Goal: Transaction & Acquisition: Obtain resource

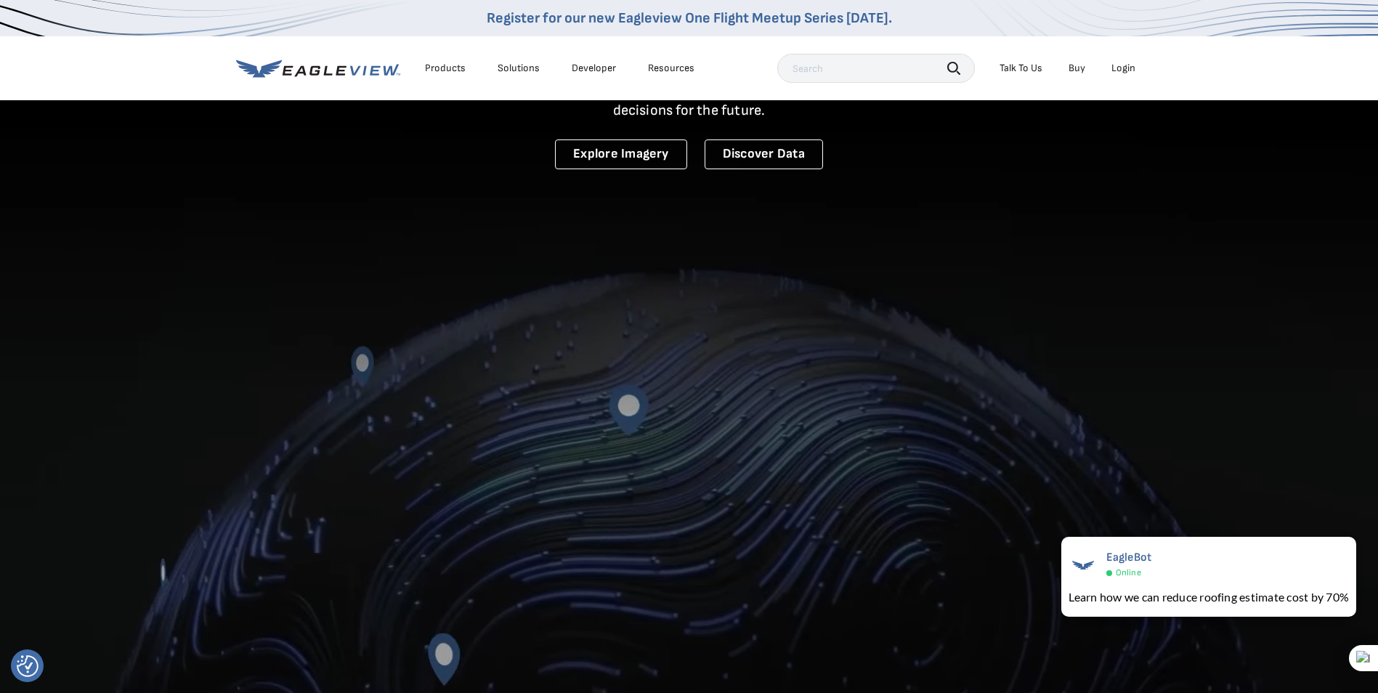
scroll to position [73, 0]
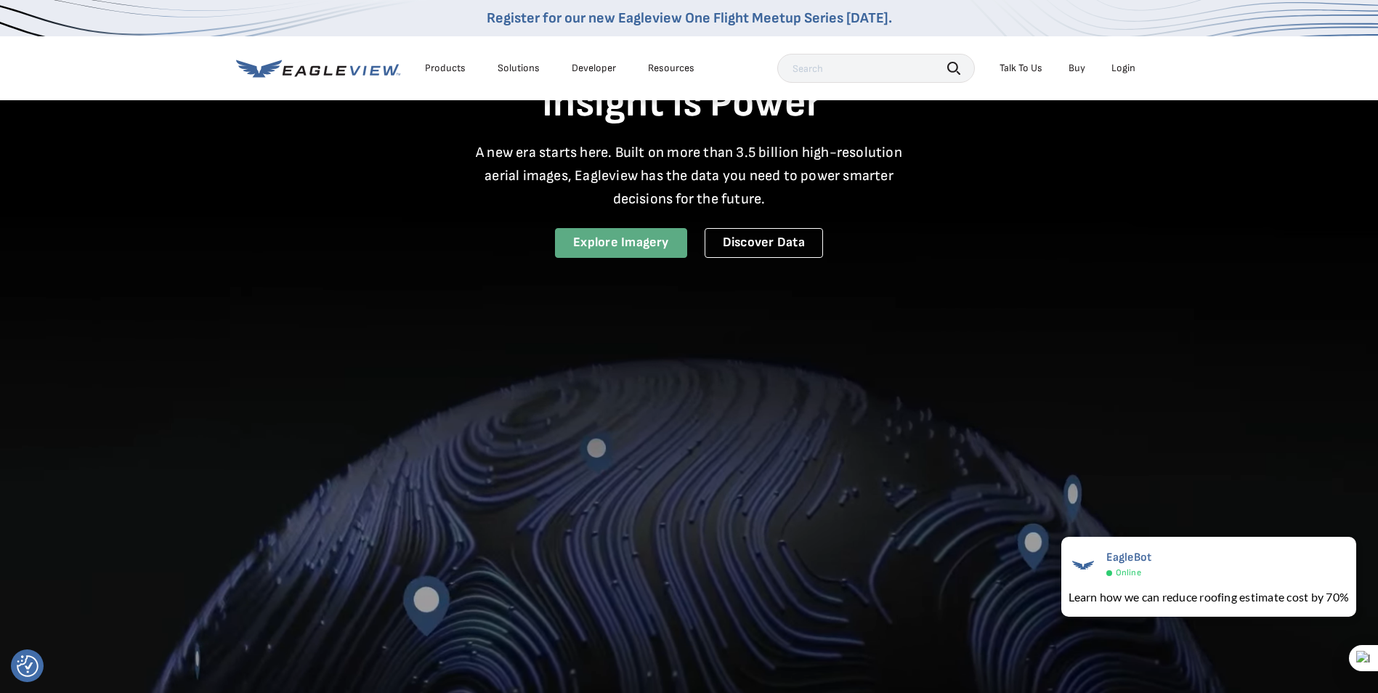
click at [637, 237] on link "Explore Imagery" at bounding box center [621, 243] width 132 height 30
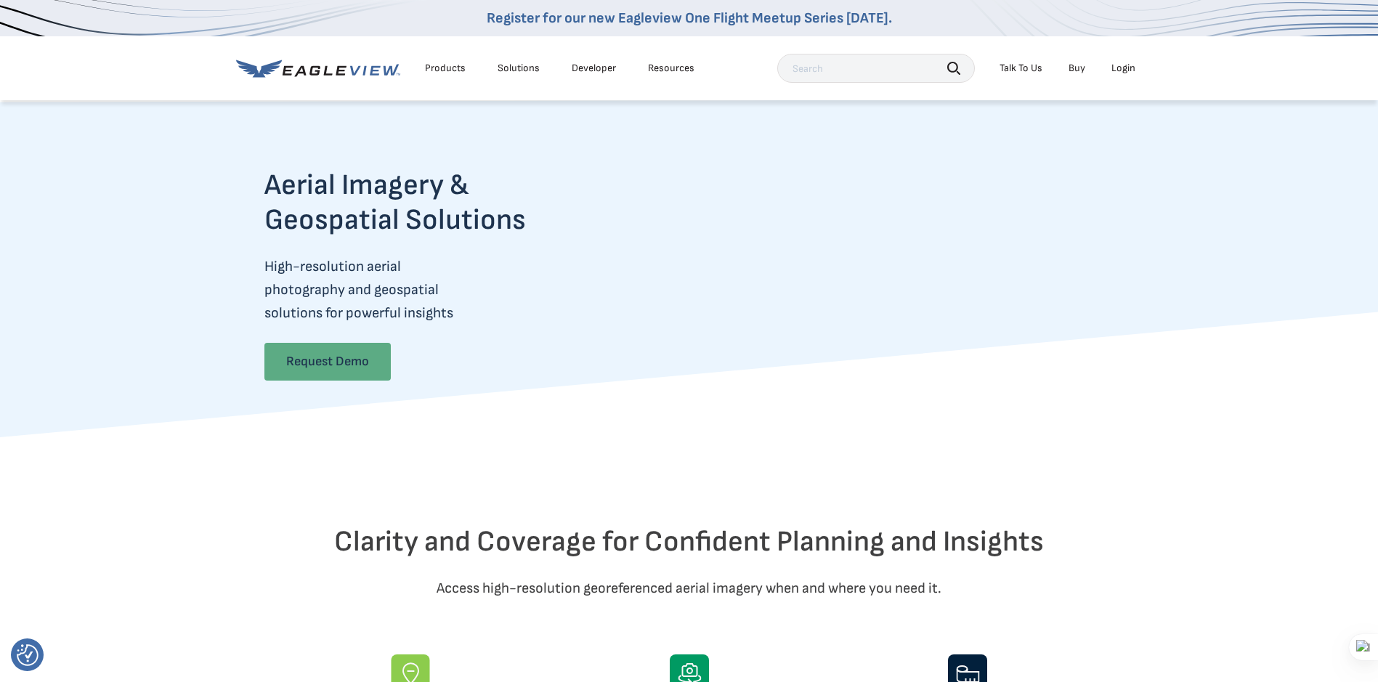
click at [368, 364] on link "Request Demo" at bounding box center [327, 362] width 126 height 38
